Goal: Transaction & Acquisition: Purchase product/service

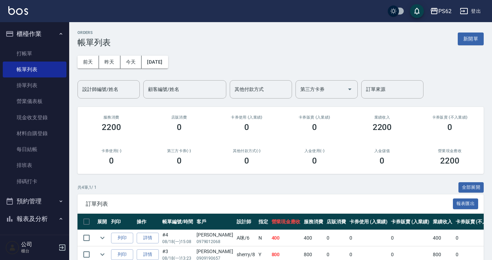
scroll to position [69, 0]
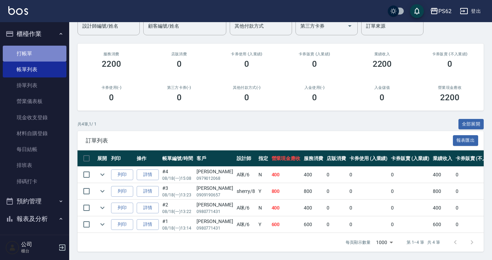
click at [49, 54] on link "打帳單" at bounding box center [35, 54] width 64 height 16
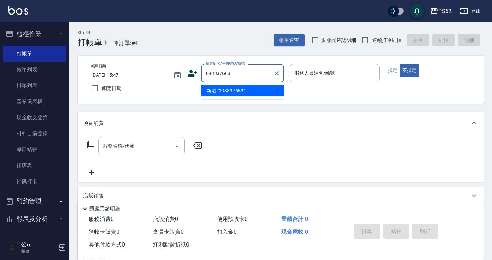
drag, startPoint x: 217, startPoint y: 72, endPoint x: 215, endPoint y: 75, distance: 3.7
click at [215, 75] on input "093337663" at bounding box center [237, 73] width 66 height 12
type input "0933337663"
click at [251, 69] on input "0933337663" at bounding box center [237, 73] width 66 height 12
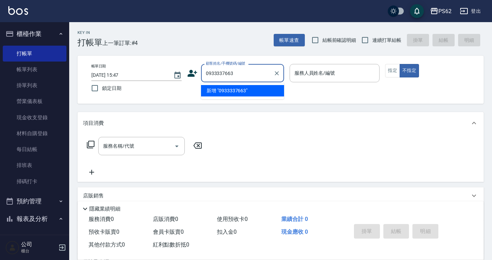
click at [251, 69] on input "0933337663" at bounding box center [237, 73] width 66 height 12
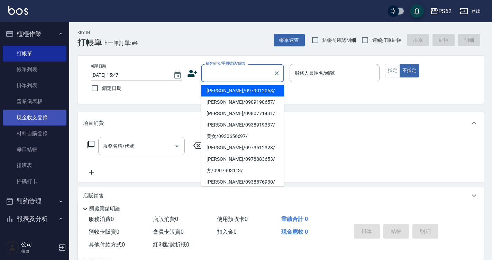
click at [25, 121] on link "現金收支登錄" at bounding box center [35, 118] width 64 height 16
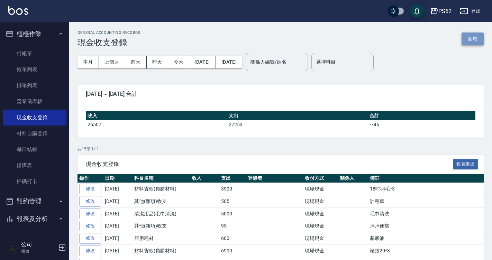
click at [480, 38] on button "新增" at bounding box center [473, 39] width 22 height 13
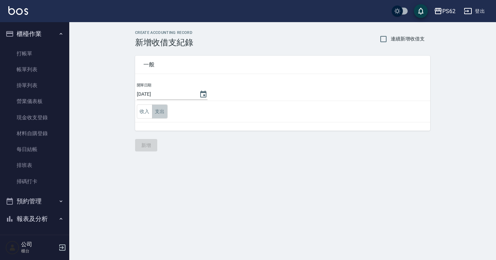
click at [161, 108] on button "支出" at bounding box center [160, 112] width 16 height 14
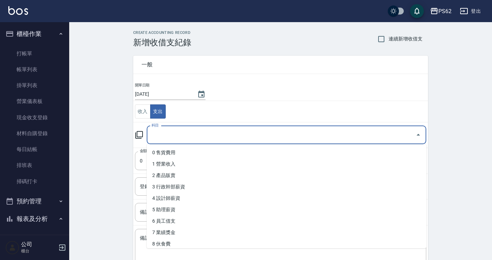
click at [165, 129] on input "科目" at bounding box center [281, 135] width 263 height 12
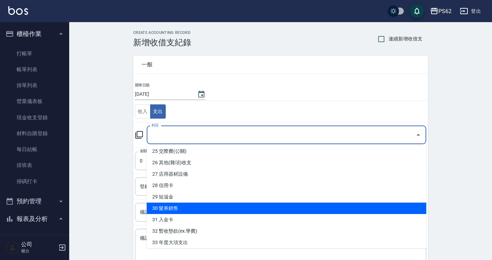
scroll to position [277, 0]
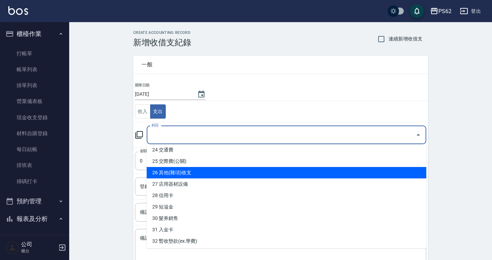
click at [190, 176] on li "26 其他(雜項)收支" at bounding box center [287, 172] width 280 height 11
type input "26 其他(雜項)收支"
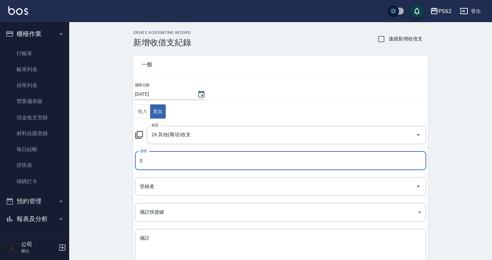
click at [192, 163] on input "0" at bounding box center [280, 161] width 291 height 19
type input "200"
click at [226, 243] on textarea "備註" at bounding box center [281, 247] width 282 height 24
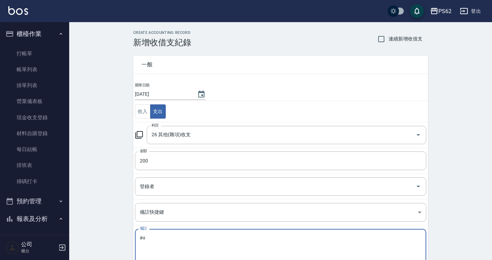
type textarea "a"
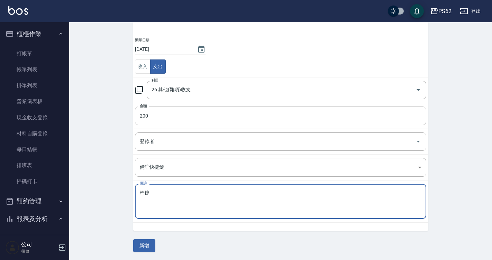
scroll to position [45, 0]
type textarea "棉條"
click at [143, 250] on button "新增" at bounding box center [144, 245] width 22 height 13
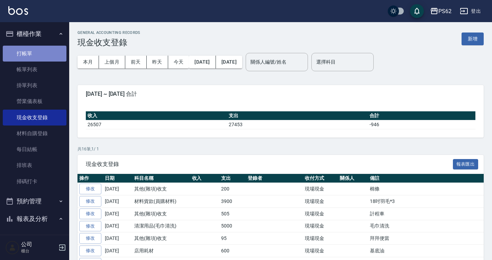
click at [39, 56] on link "打帳單" at bounding box center [35, 54] width 64 height 16
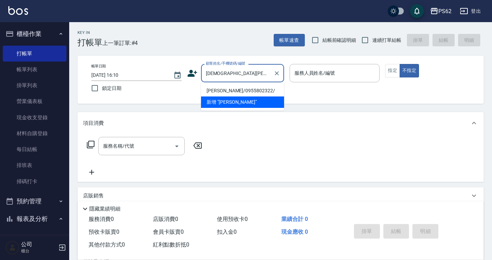
click at [218, 88] on li "[PERSON_NAME]/0955802322/" at bounding box center [242, 90] width 83 height 11
type input "[PERSON_NAME]/0955802322/"
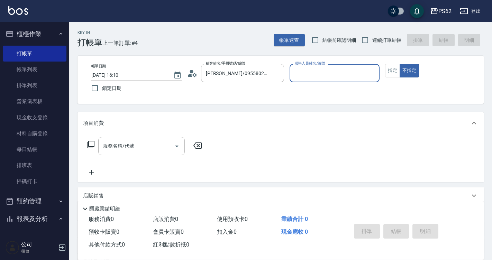
click at [190, 70] on icon at bounding box center [192, 73] width 10 height 10
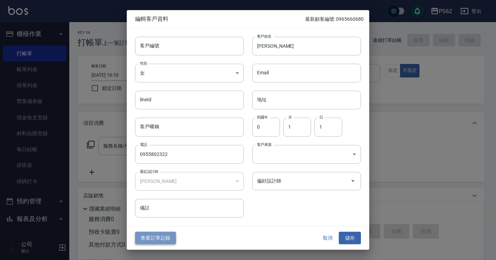
click at [155, 242] on button "查看訂單記錄" at bounding box center [155, 238] width 41 height 13
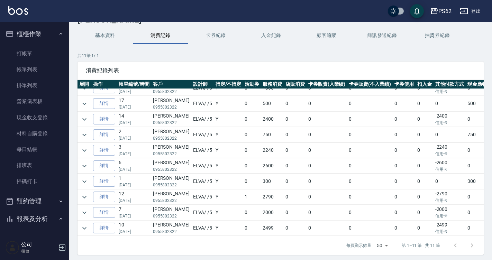
scroll to position [12, 0]
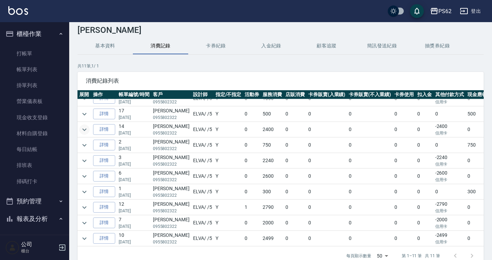
click at [82, 126] on icon "expand row" at bounding box center [84, 130] width 8 height 8
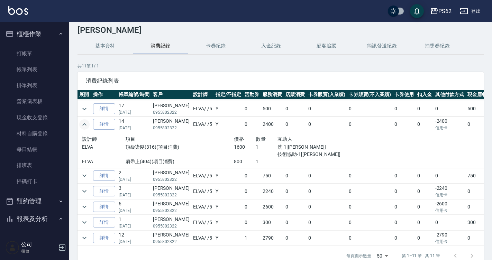
click at [85, 127] on icon "expand row" at bounding box center [84, 124] width 8 height 8
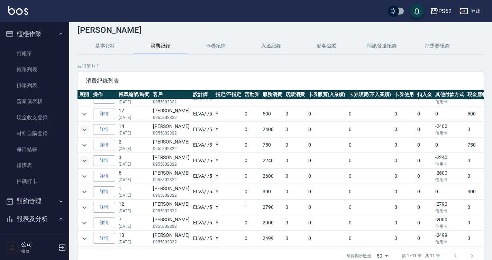
click at [88, 157] on icon "expand row" at bounding box center [84, 161] width 8 height 8
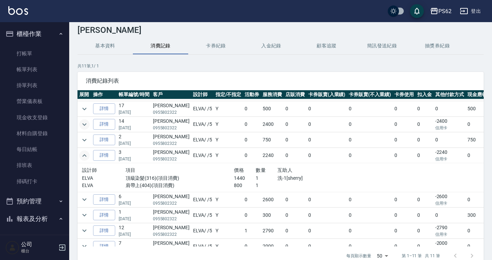
click at [87, 156] on icon "expand row" at bounding box center [84, 156] width 8 height 8
click at [87, 155] on icon "expand row" at bounding box center [84, 156] width 8 height 8
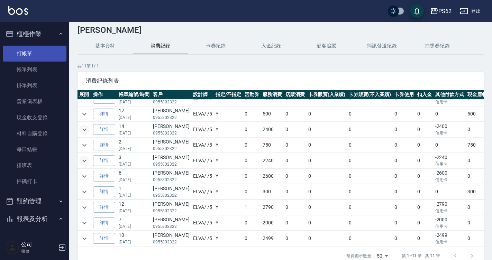
click at [44, 49] on link "打帳單" at bounding box center [35, 54] width 64 height 16
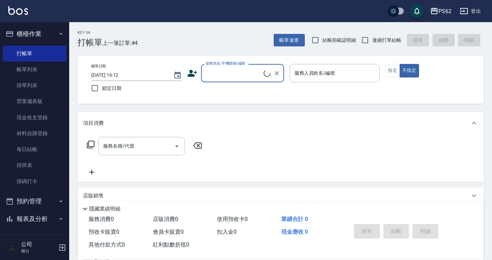
click at [240, 70] on input "顧客姓名/手機號碼/編號" at bounding box center [234, 73] width 60 height 12
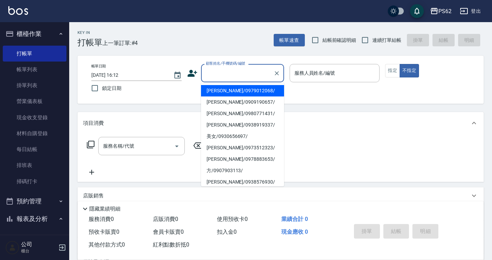
type input "ㄑ"
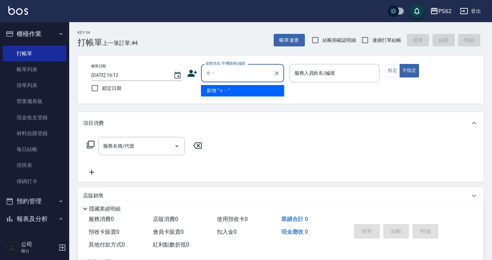
type input "ㄌ"
type input "[PERSON_NAME]/0955802322/"
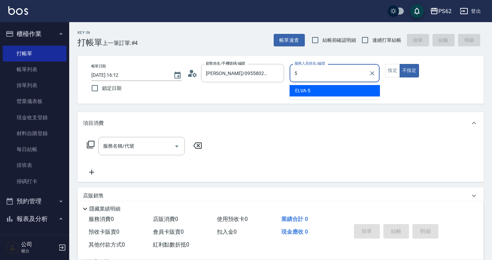
type input "5"
type button "false"
type input "ELVA-5"
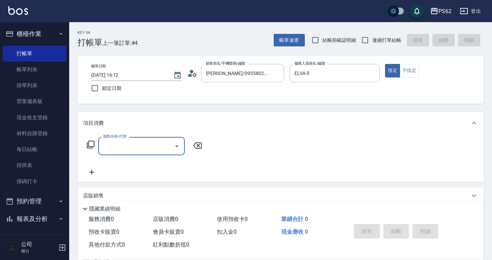
type input "ㄕ"
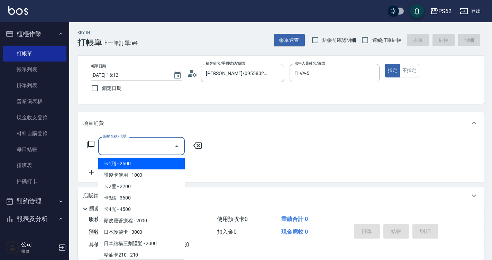
type input "ㄏ"
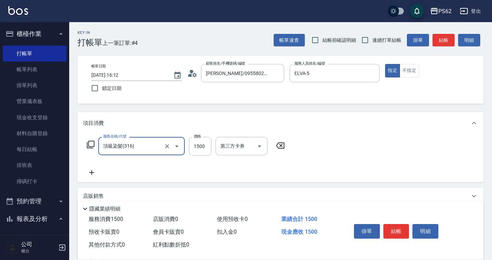
type input "頂級染髮(316)"
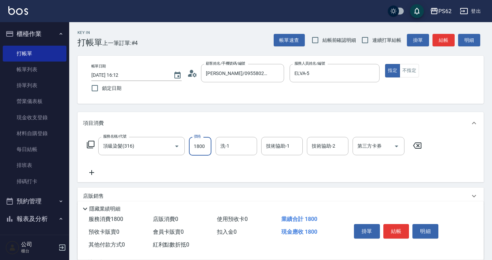
type input "1800"
type input "Sunny-23"
click at [442, 37] on button "結帳" at bounding box center [444, 40] width 22 height 13
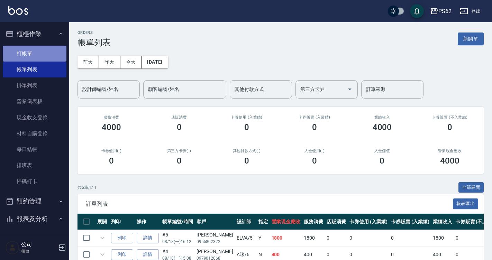
click at [55, 54] on link "打帳單" at bounding box center [35, 54] width 64 height 16
click at [53, 54] on link "打帳單" at bounding box center [35, 54] width 64 height 16
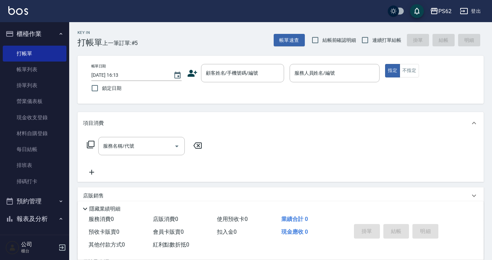
click at [382, 39] on span "連續打單結帳" at bounding box center [386, 40] width 29 height 7
click at [372, 39] on input "連續打單結帳" at bounding box center [365, 40] width 15 height 15
checkbox input "true"
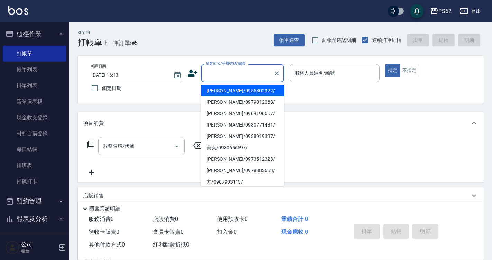
click at [253, 70] on input "顧客姓名/手機號碼/編號" at bounding box center [237, 73] width 66 height 12
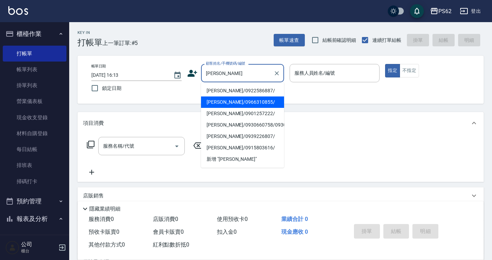
type input "[PERSON_NAME]/0966310855/"
